Goal: Transaction & Acquisition: Subscribe to service/newsletter

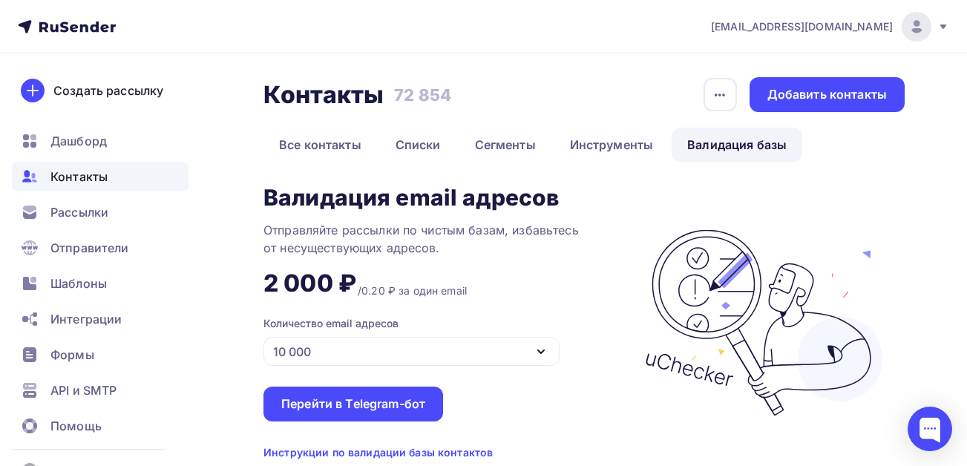
click at [88, 176] on span "Контакты" at bounding box center [78, 177] width 57 height 18
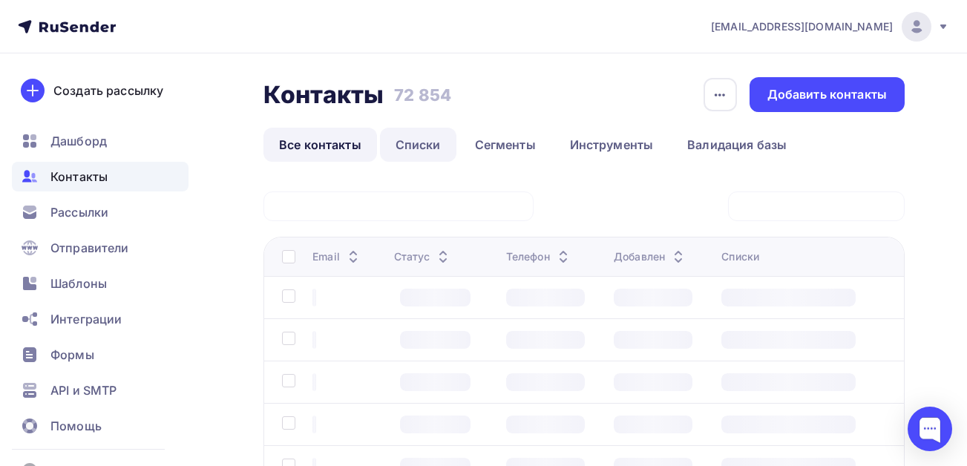
click at [419, 146] on link "Списки" at bounding box center [418, 145] width 76 height 34
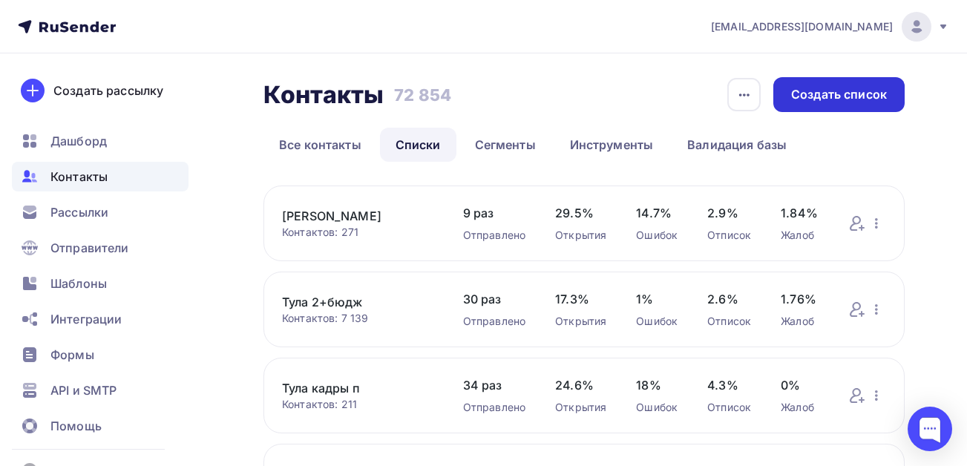
click at [824, 94] on div "Создать список" at bounding box center [839, 94] width 96 height 17
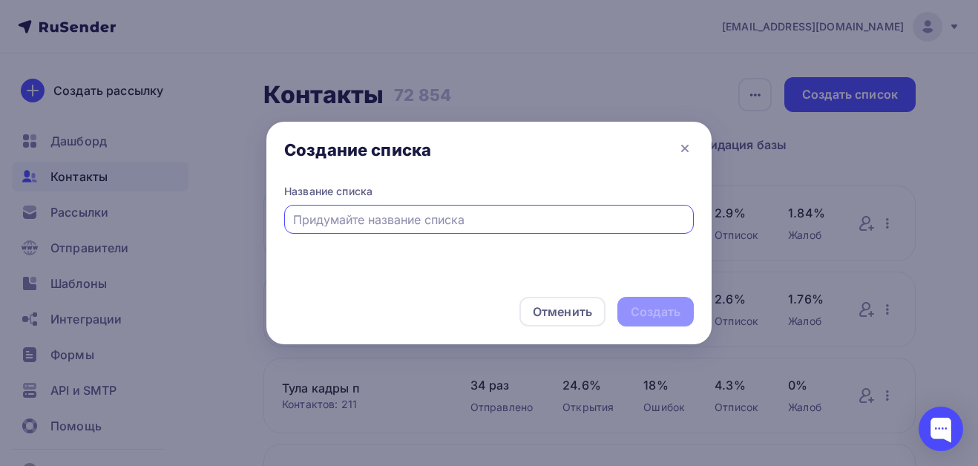
click at [443, 217] on input "text" at bounding box center [489, 220] width 392 height 18
type input "Самара 2+бюдж"
click at [660, 312] on div "Создать" at bounding box center [656, 311] width 50 height 17
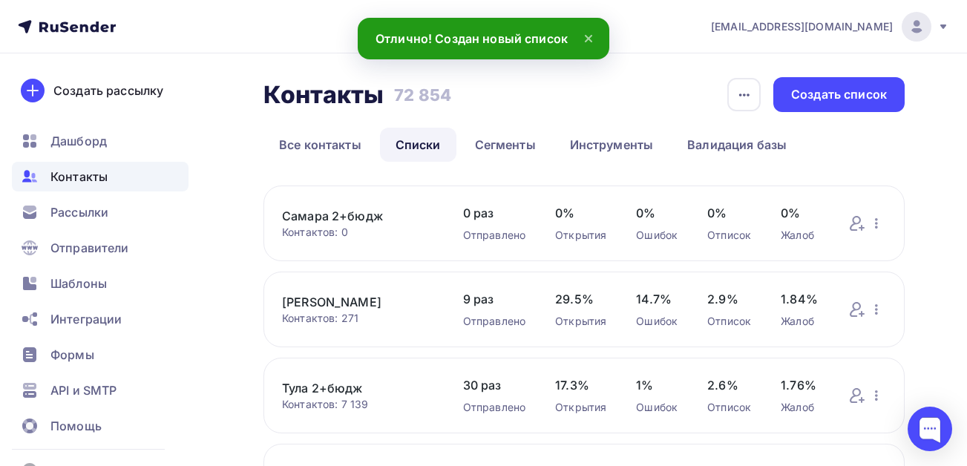
click at [356, 215] on link "Самара 2+бюдж" at bounding box center [357, 216] width 151 height 18
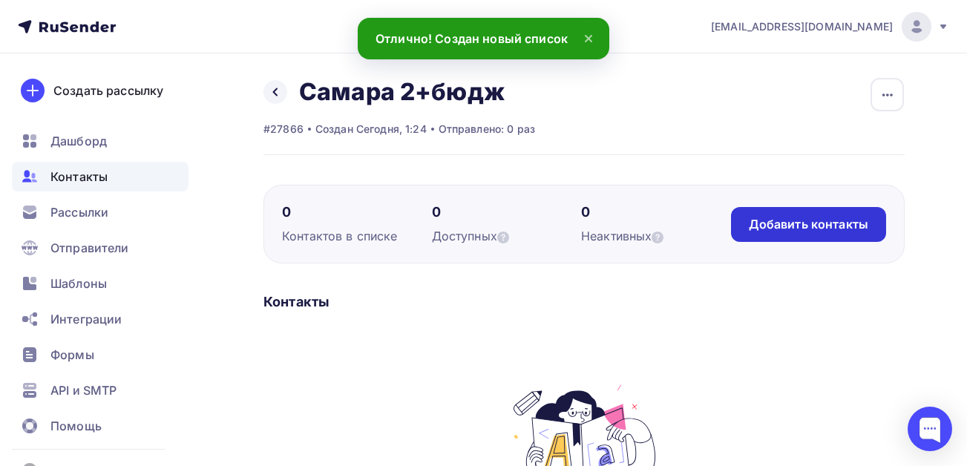
click at [770, 228] on div "Добавить контакты" at bounding box center [808, 224] width 119 height 17
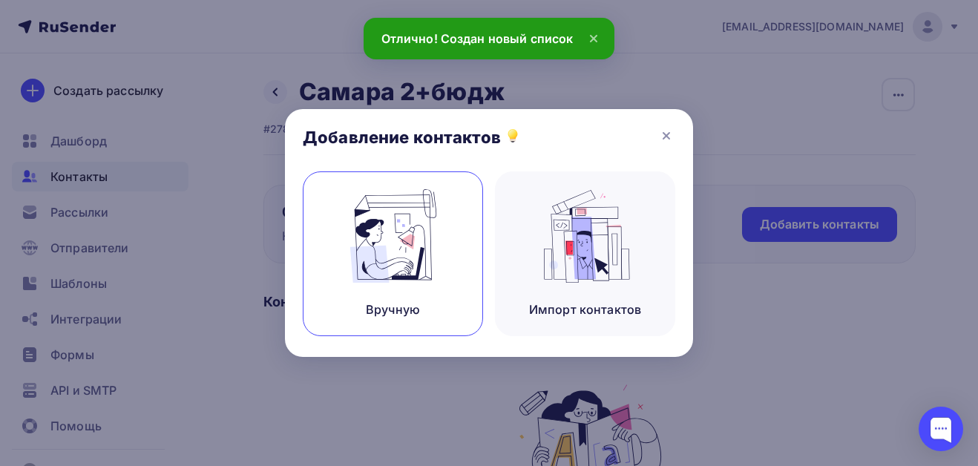
click at [403, 264] on img at bounding box center [392, 235] width 99 height 93
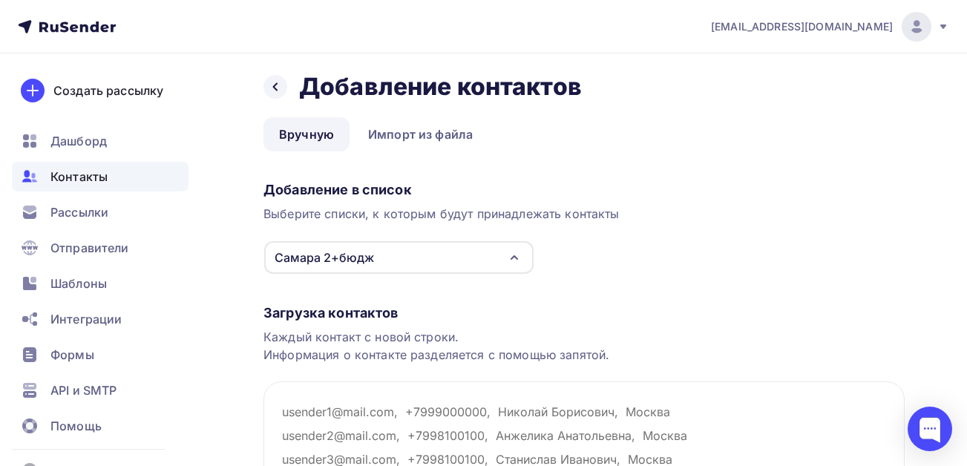
scroll to position [187, 0]
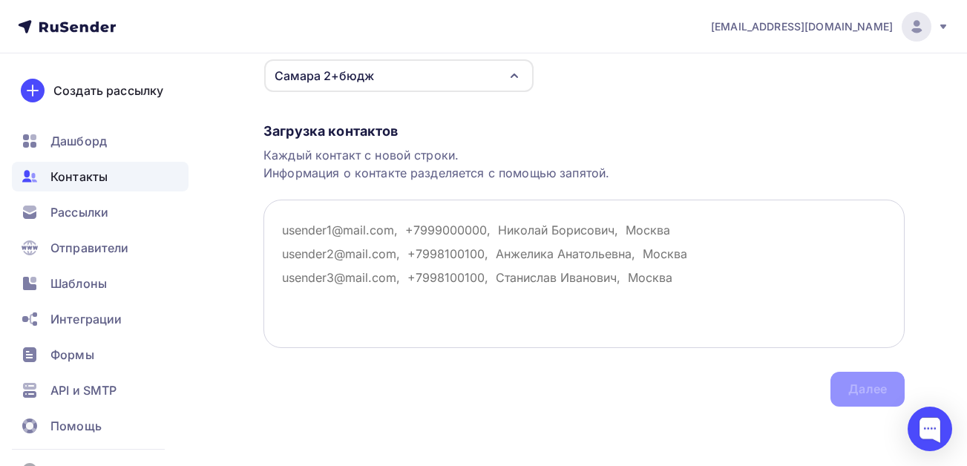
click at [375, 231] on textarea at bounding box center [583, 274] width 641 height 148
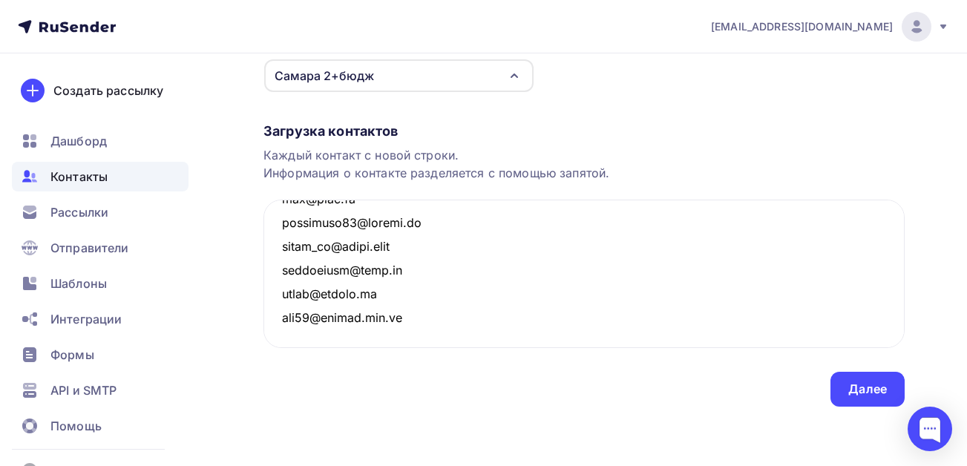
scroll to position [215697, 0]
type textarea "001ecostar@gmail.com 063kashtanka@mail.ru 063volga@mail.ru 100@fse.ms 100@nika-…"
click at [849, 384] on div "Далее" at bounding box center [867, 389] width 39 height 17
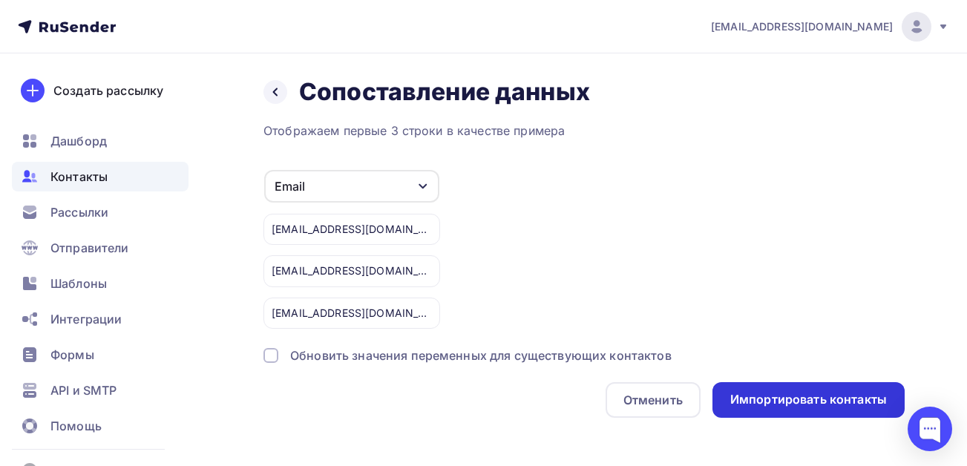
click at [799, 401] on div "Импортировать контакты" at bounding box center [808, 399] width 157 height 17
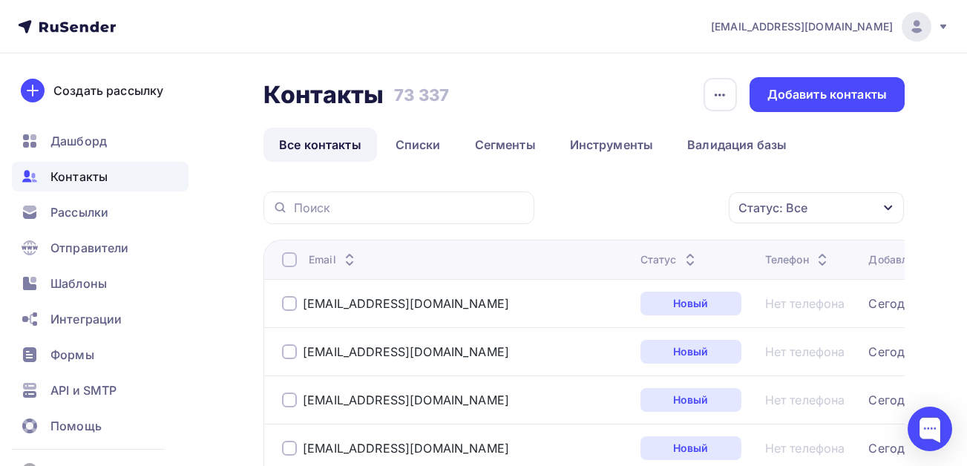
click at [99, 180] on span "Контакты" at bounding box center [78, 177] width 57 height 18
click at [429, 145] on link "Списки" at bounding box center [418, 145] width 76 height 34
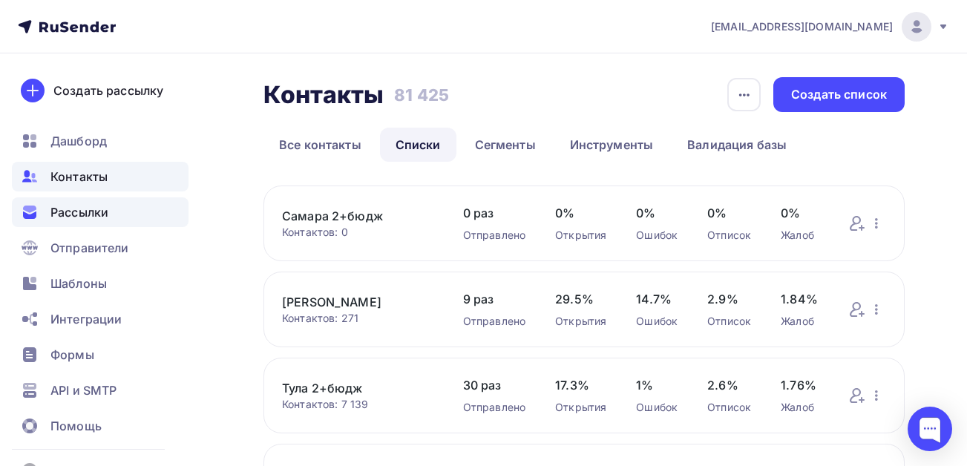
click at [82, 204] on span "Рассылки" at bounding box center [79, 212] width 58 height 18
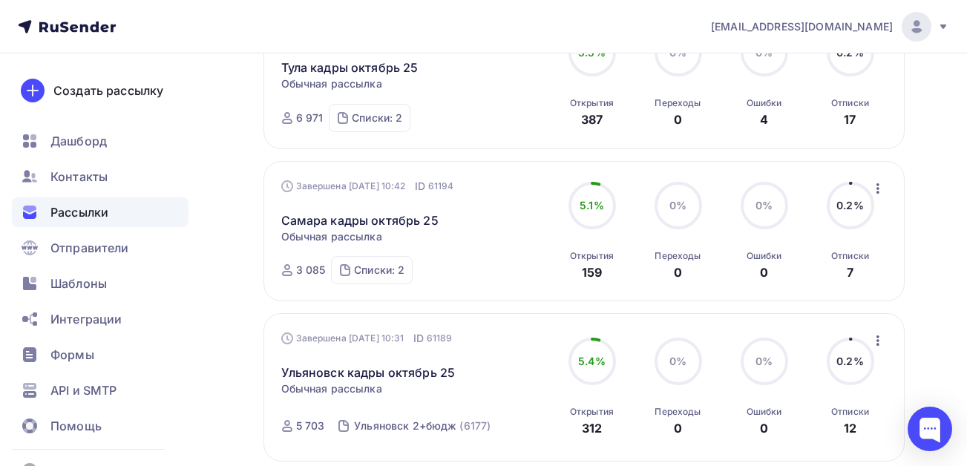
scroll to position [1187, 0]
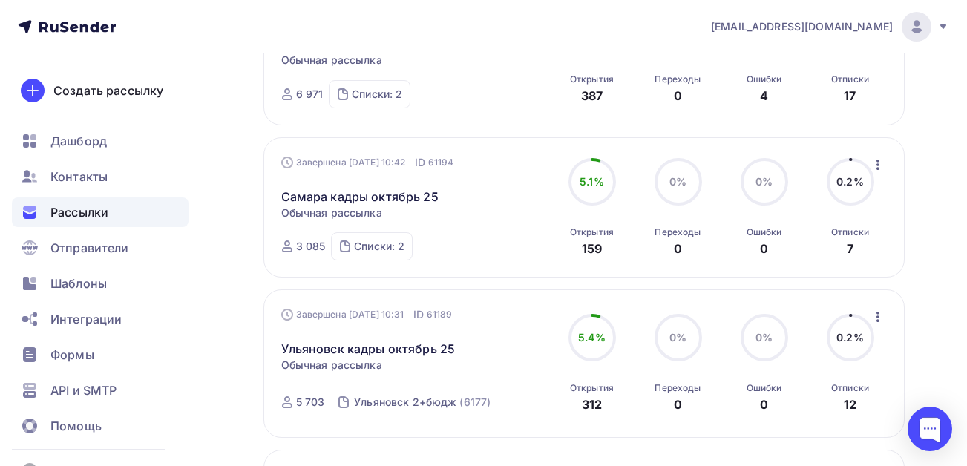
click at [882, 165] on icon "button" at bounding box center [878, 165] width 18 height 18
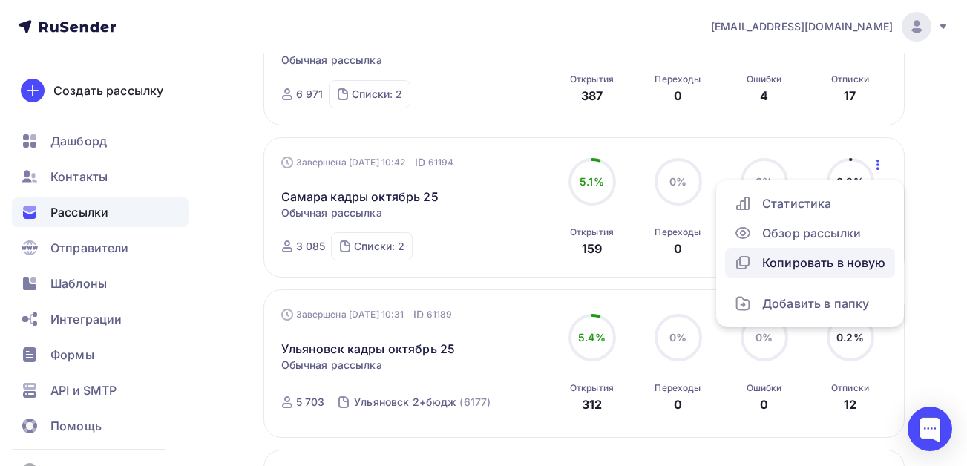
click at [795, 263] on div "Копировать в новую" at bounding box center [810, 263] width 152 height 18
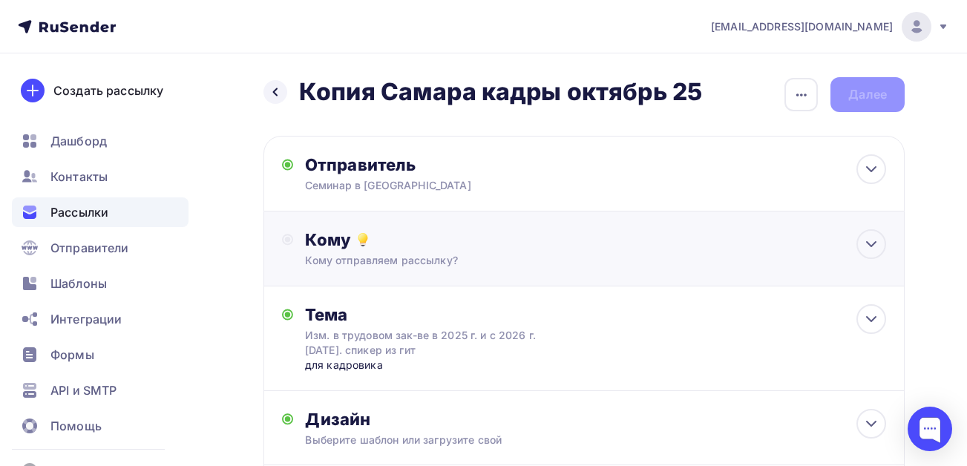
click at [404, 234] on div "Кому" at bounding box center [595, 239] width 581 height 21
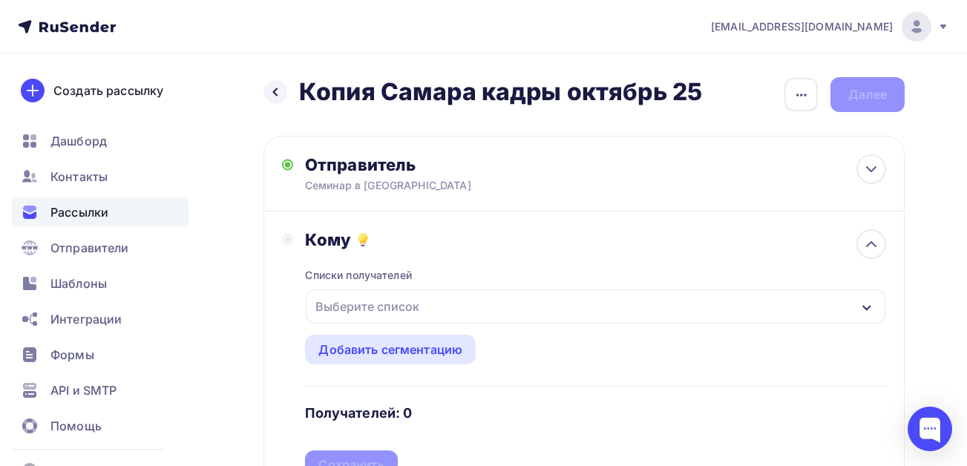
click at [383, 296] on div "Выберите список" at bounding box center [367, 306] width 116 height 27
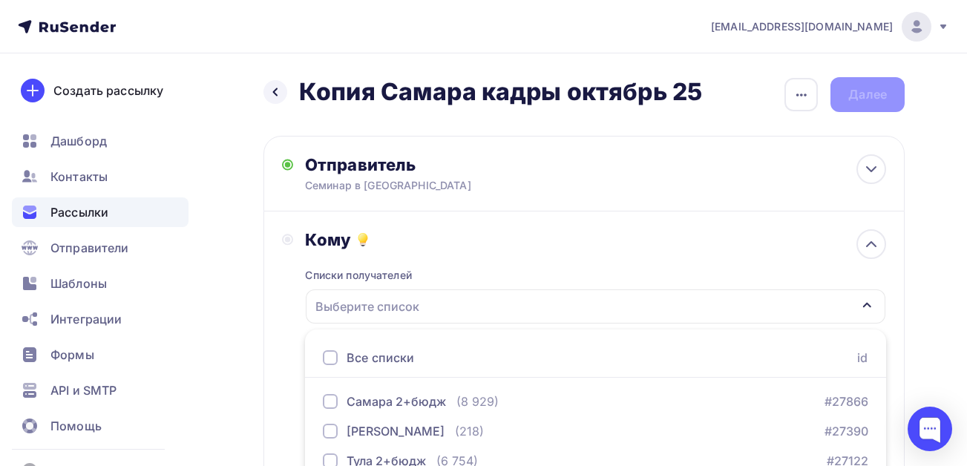
scroll to position [248, 0]
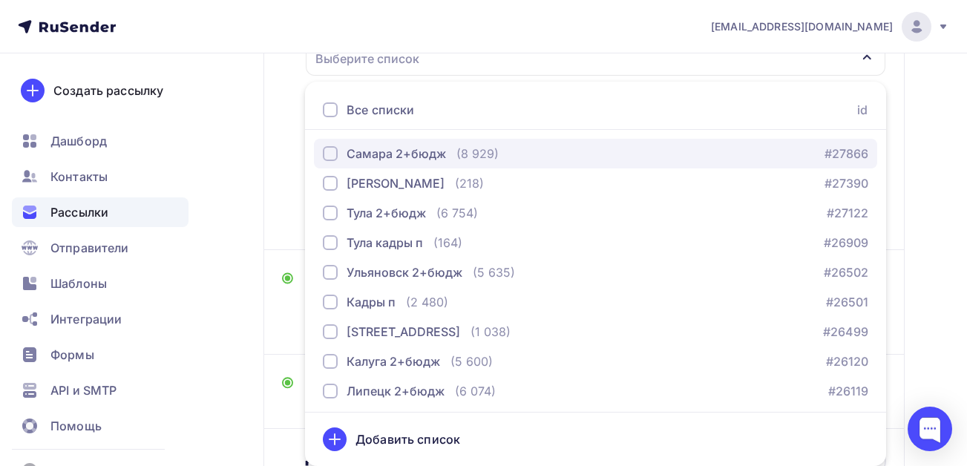
click at [387, 157] on div "Самара 2+бюдж" at bounding box center [395, 154] width 99 height 18
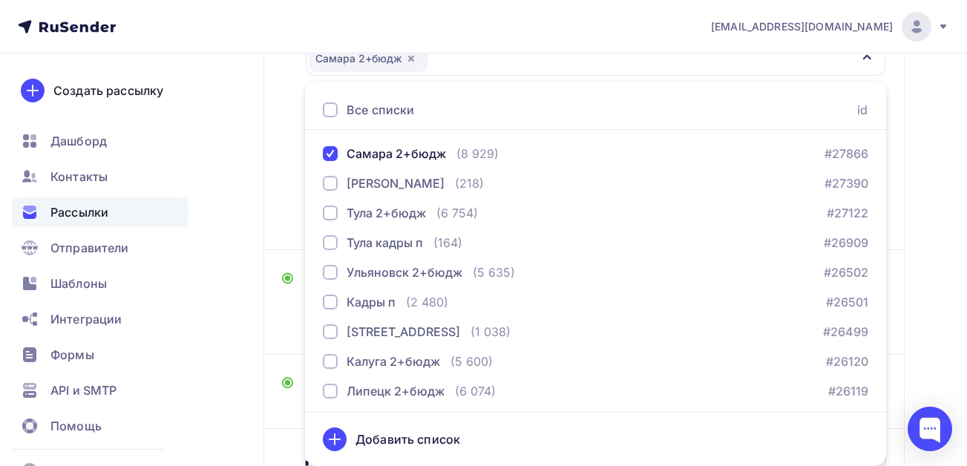
click at [241, 309] on div "Назад Копия Самара кадры октябрь 25 Копия Самара кадры октябрь 25 Закончить поз…" at bounding box center [483, 203] width 967 height 794
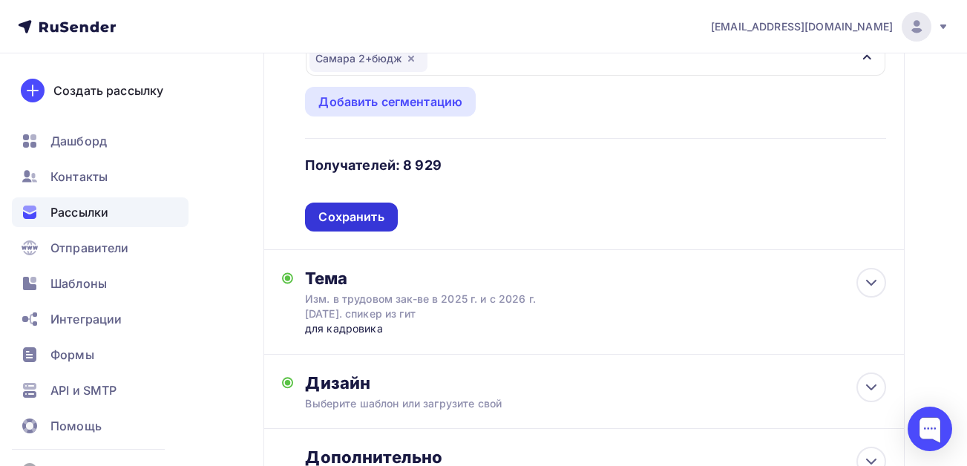
click at [363, 215] on div "Сохранить" at bounding box center [350, 216] width 65 height 17
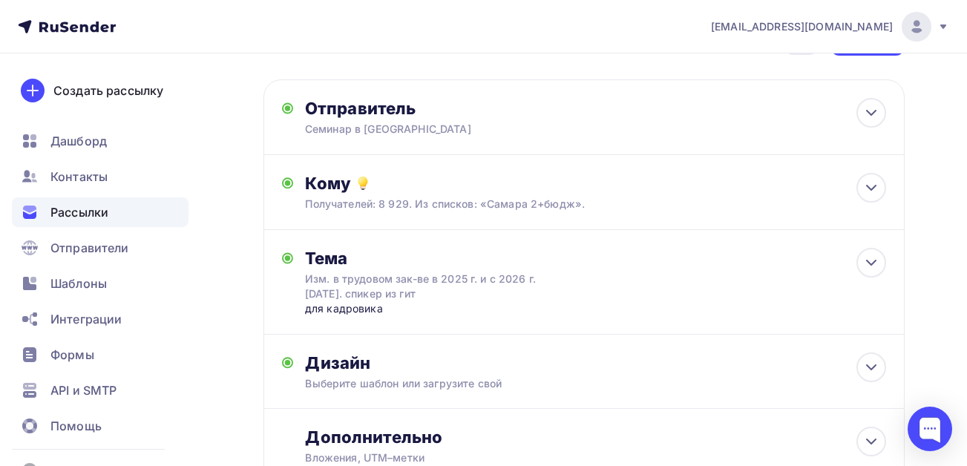
scroll to position [0, 0]
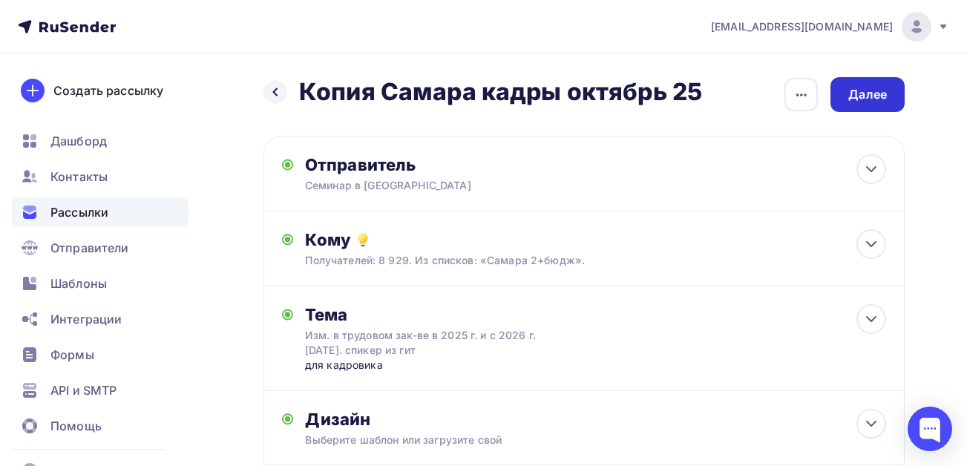
click at [869, 86] on div "Далее" at bounding box center [867, 94] width 39 height 17
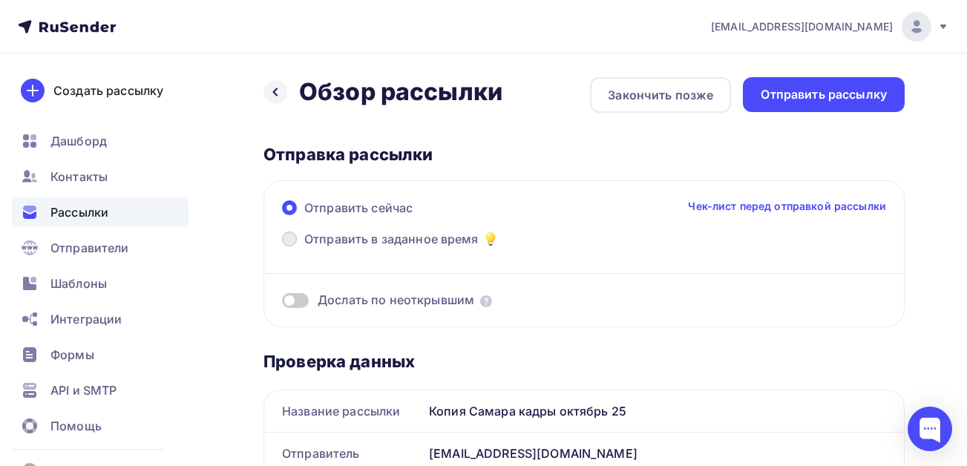
click at [343, 240] on span "Отправить в заданное время" at bounding box center [391, 239] width 174 height 18
click at [304, 248] on input "Отправить в заданное время" at bounding box center [304, 248] width 0 height 0
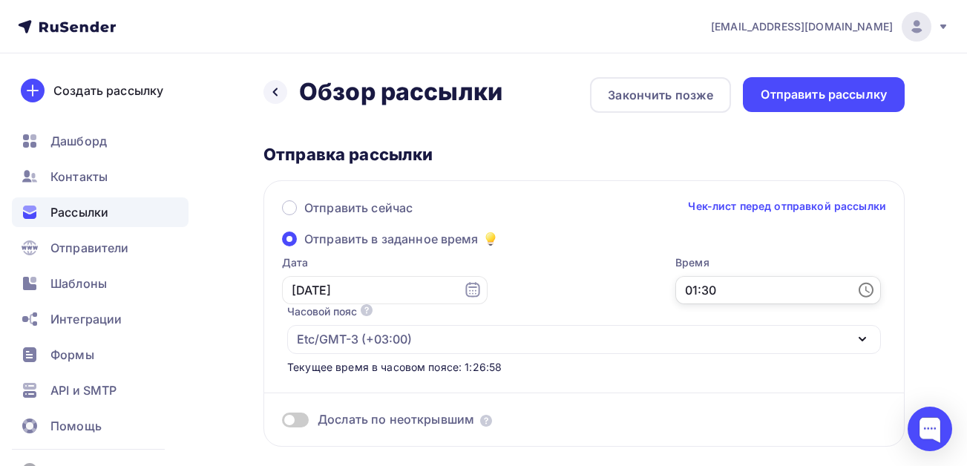
click at [737, 298] on input "01:30" at bounding box center [778, 290] width 206 height 28
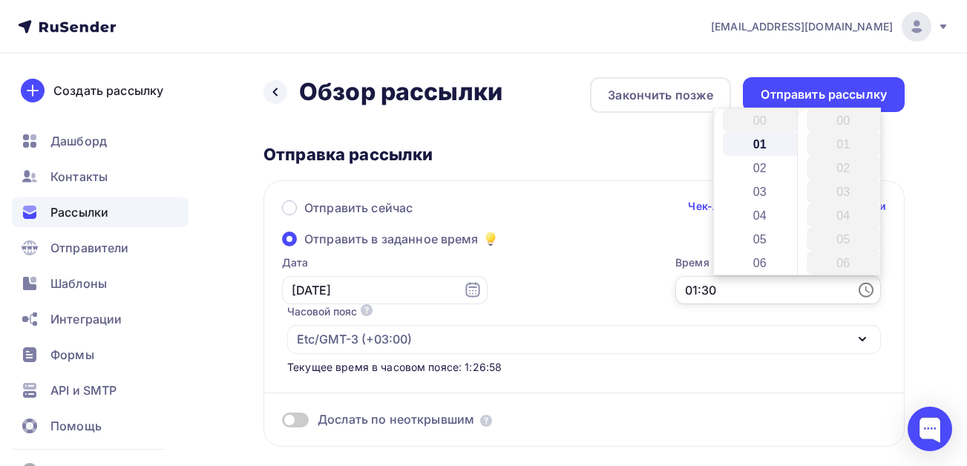
scroll to position [712, 0]
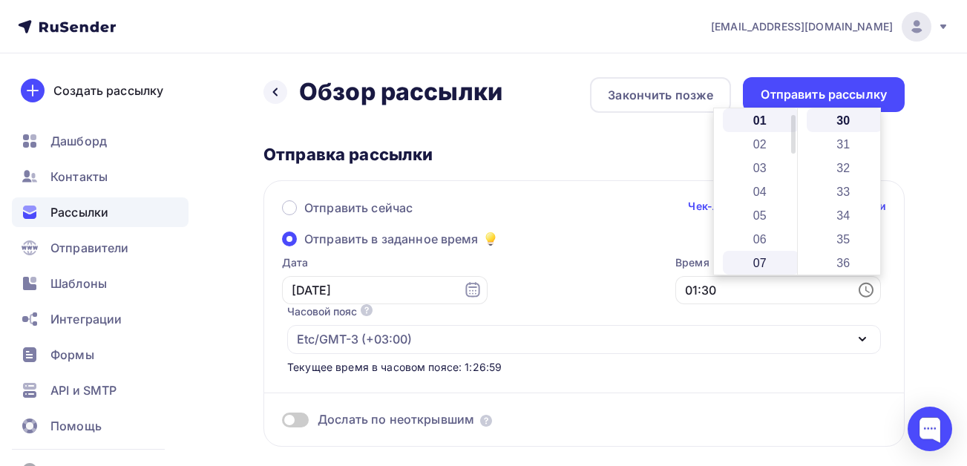
click at [748, 255] on li "07" at bounding box center [761, 263] width 76 height 24
type input "07:30"
click at [519, 264] on div "Дата 10.10.2025 Время 07:30 Часовой пояс По умолчанию используется часовой пояс…" at bounding box center [576, 314] width 609 height 119
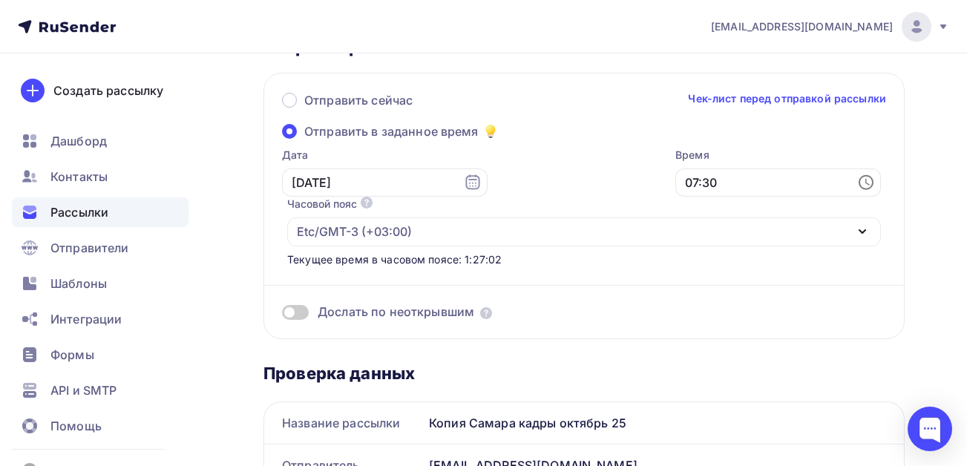
scroll to position [297, 0]
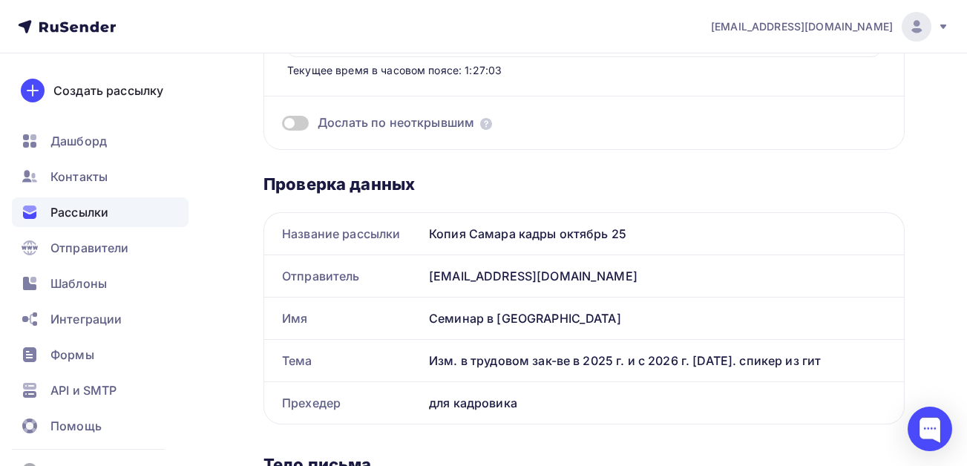
click at [297, 123] on span at bounding box center [295, 123] width 27 height 15
click at [282, 125] on input "checkbox" at bounding box center [282, 125] width 0 height 0
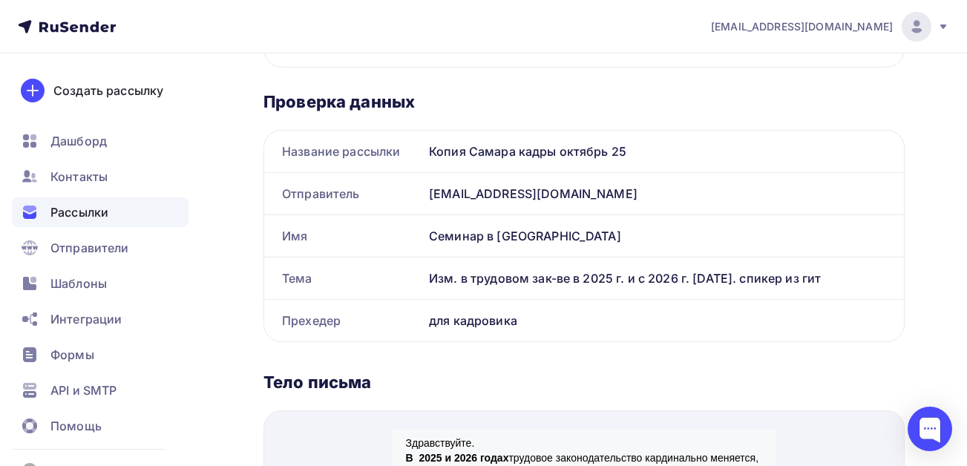
scroll to position [594, 0]
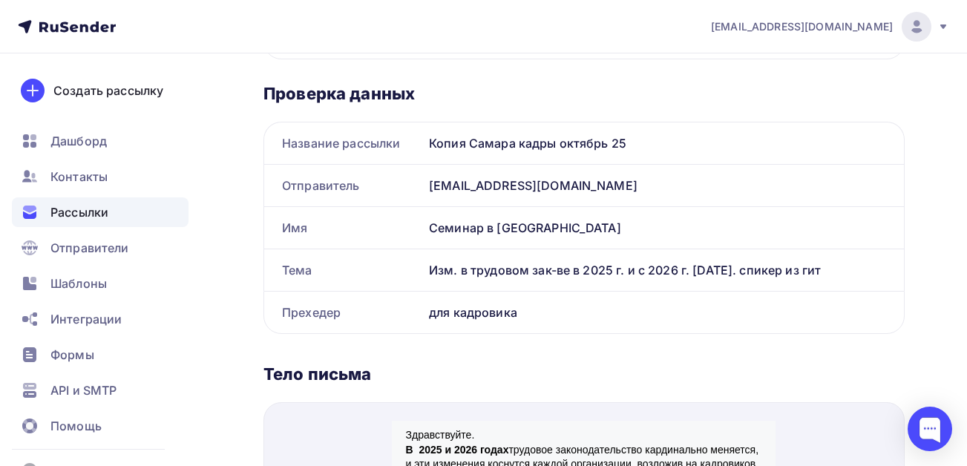
drag, startPoint x: 836, startPoint y: 271, endPoint x: 432, endPoint y: 269, distance: 404.3
click at [432, 269] on div "Изм. в трудовом зак-ве в 2025 г. и с 2026 г. 30.10.25. спикер из гит" at bounding box center [663, 270] width 481 height 42
copy div "Изм. в трудовом зак-ве в 2025 г. и с 2026 г. 30.10.25. спикер из гит"
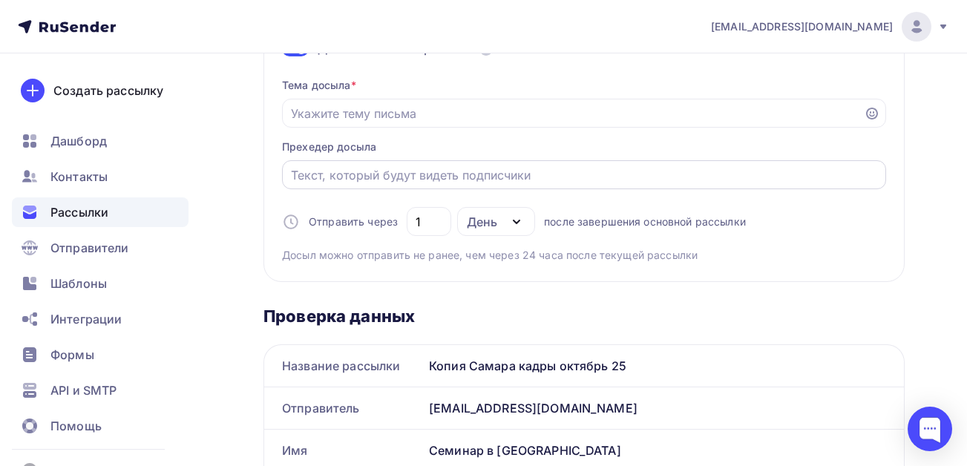
scroll to position [322, 0]
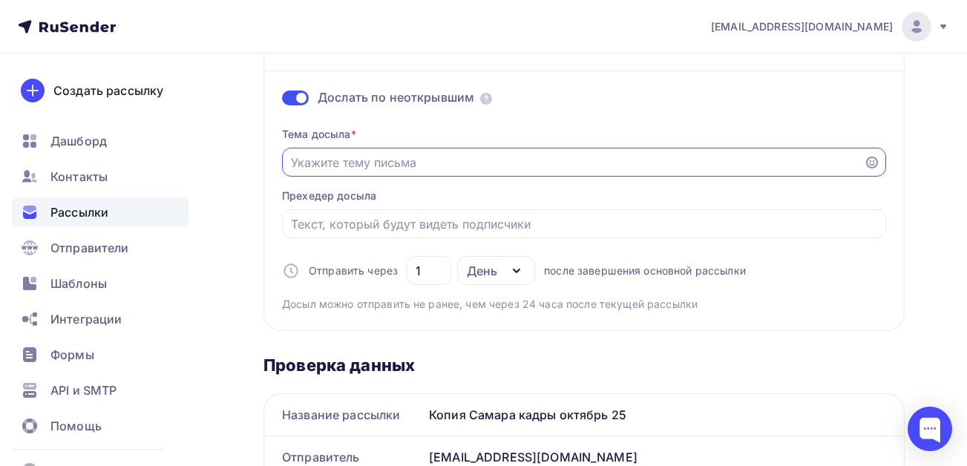
paste input "Изм. в трудовом зак-ве в 2025 г. и с 2026 г. 30.10.25. спикер из гит"
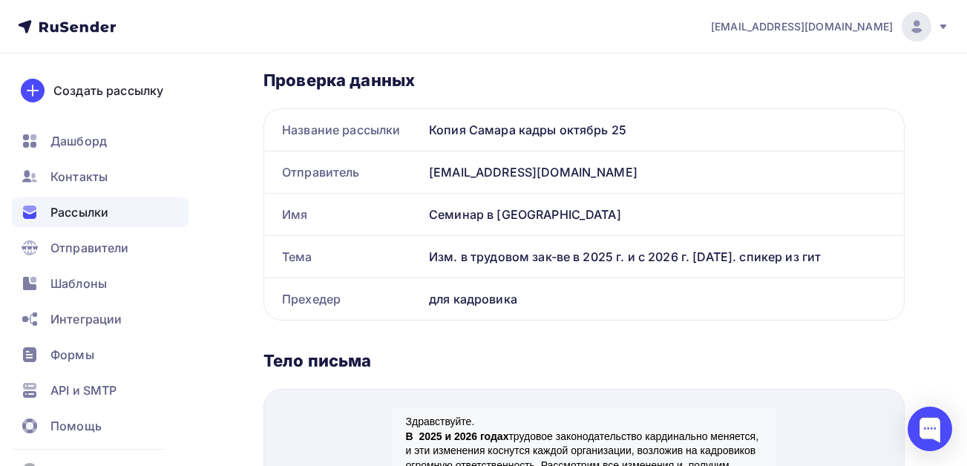
scroll to position [619, 0]
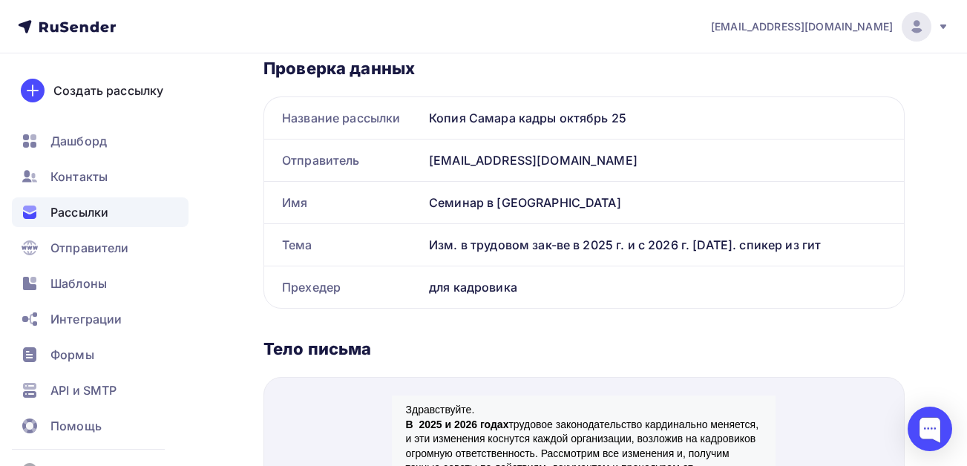
type input "Изм. в трудовом зак-ве в 2025 г. и с 2026 г. 30.10.25. спикер из гит"
drag, startPoint x: 522, startPoint y: 287, endPoint x: 430, endPoint y: 285, distance: 92.0
click at [430, 285] on div "для кадровика" at bounding box center [663, 287] width 481 height 42
copy div "для кадровика"
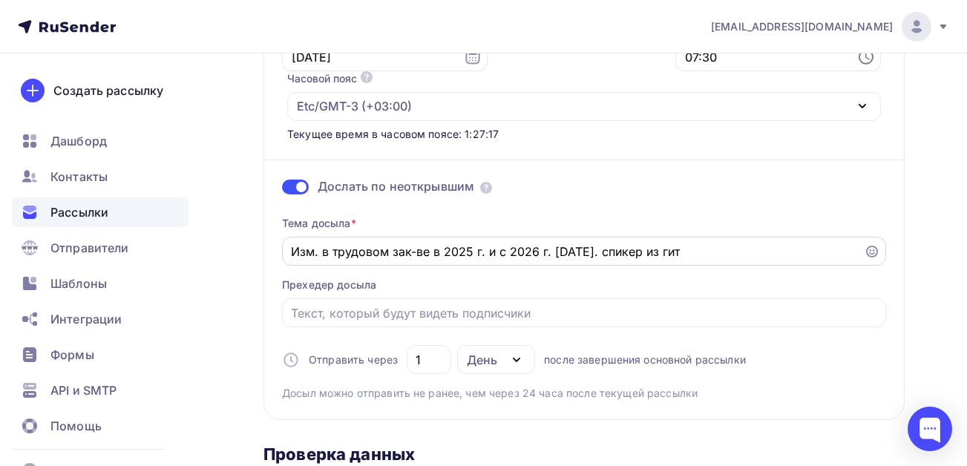
scroll to position [322, 0]
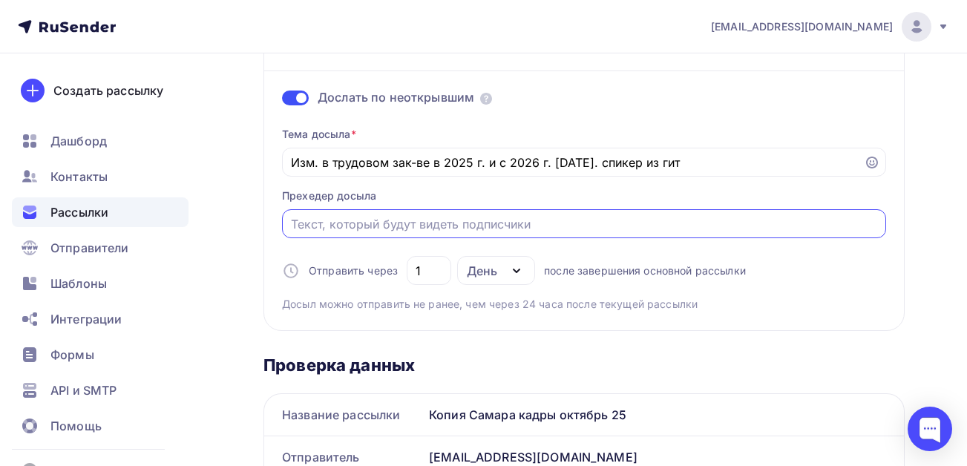
paste input "для кадровика"
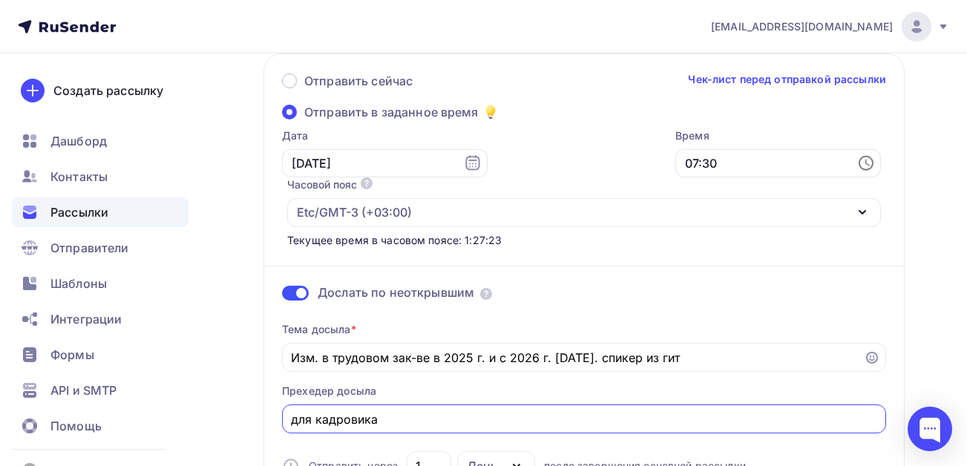
scroll to position [0, 0]
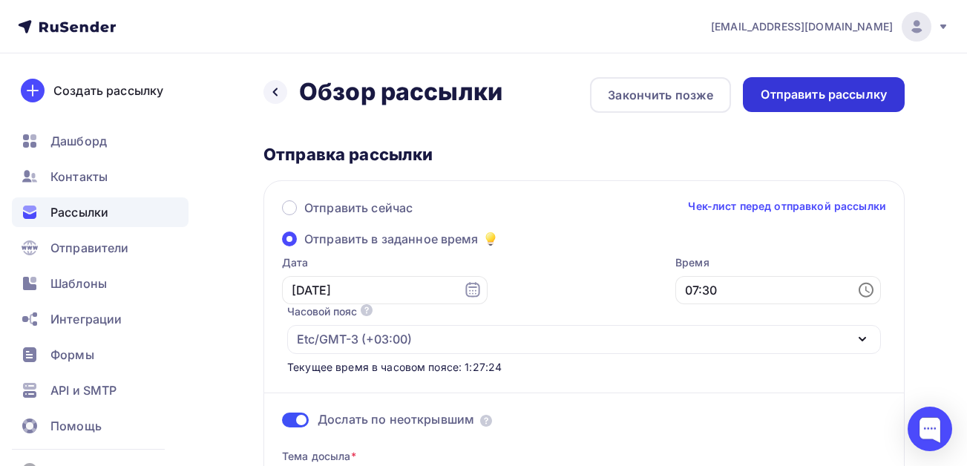
type input "для кадровика"
click at [789, 91] on div "Отправить рассылку" at bounding box center [823, 94] width 126 height 17
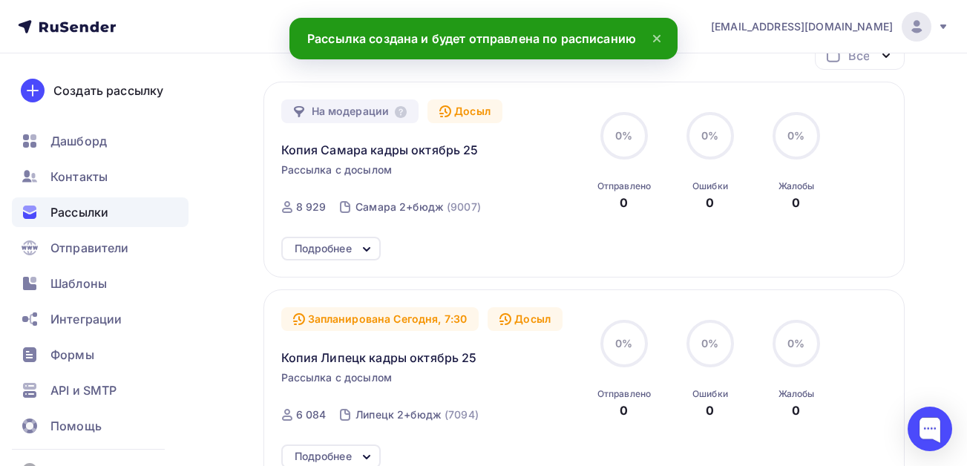
scroll to position [148, 0]
